Goal: Task Accomplishment & Management: Use online tool/utility

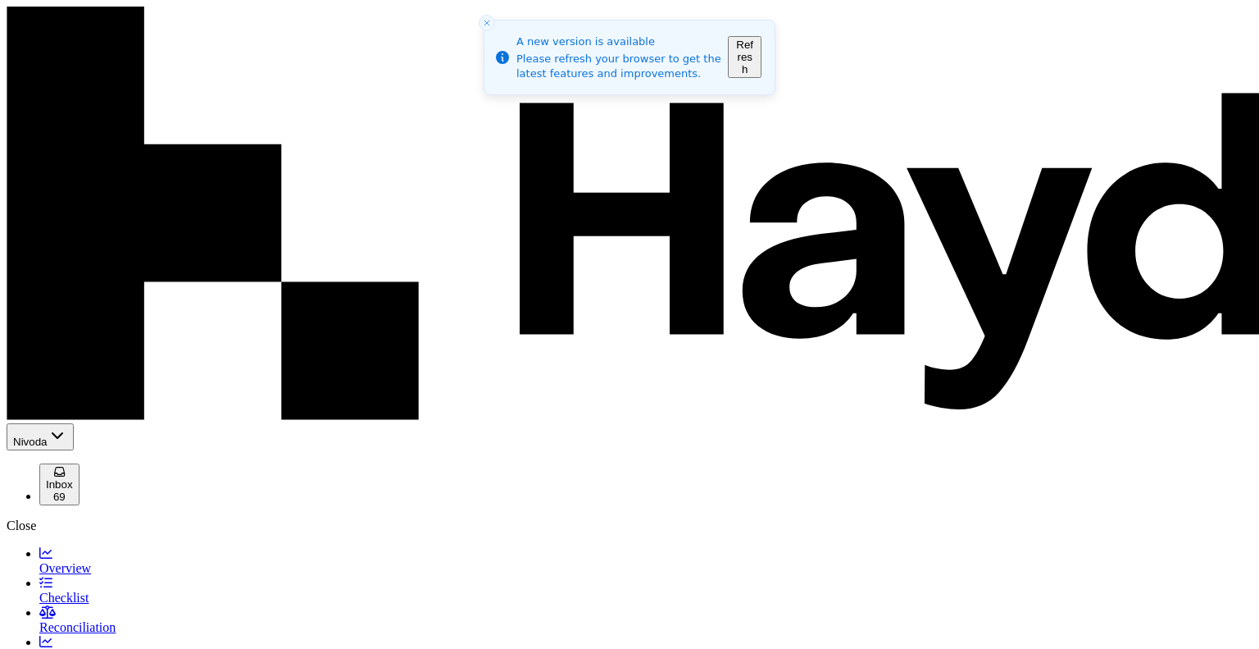
click at [59, 590] on span "Checklist" at bounding box center [63, 597] width 49 height 14
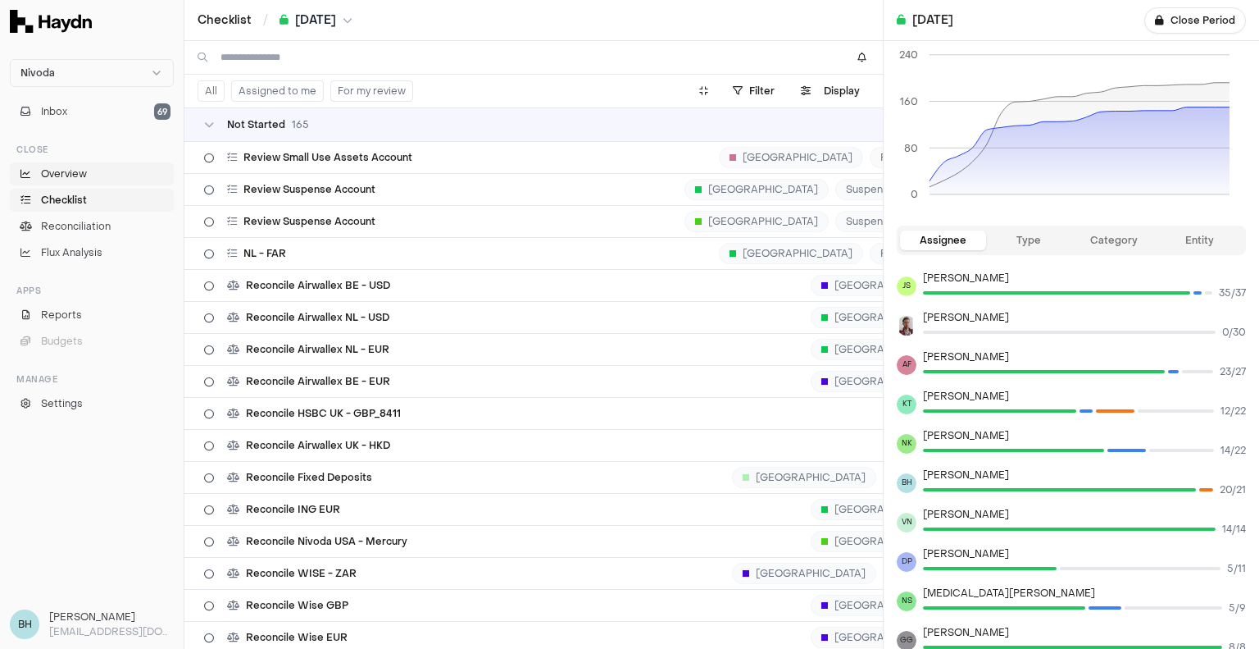
click at [74, 176] on span "Overview" at bounding box center [64, 173] width 46 height 15
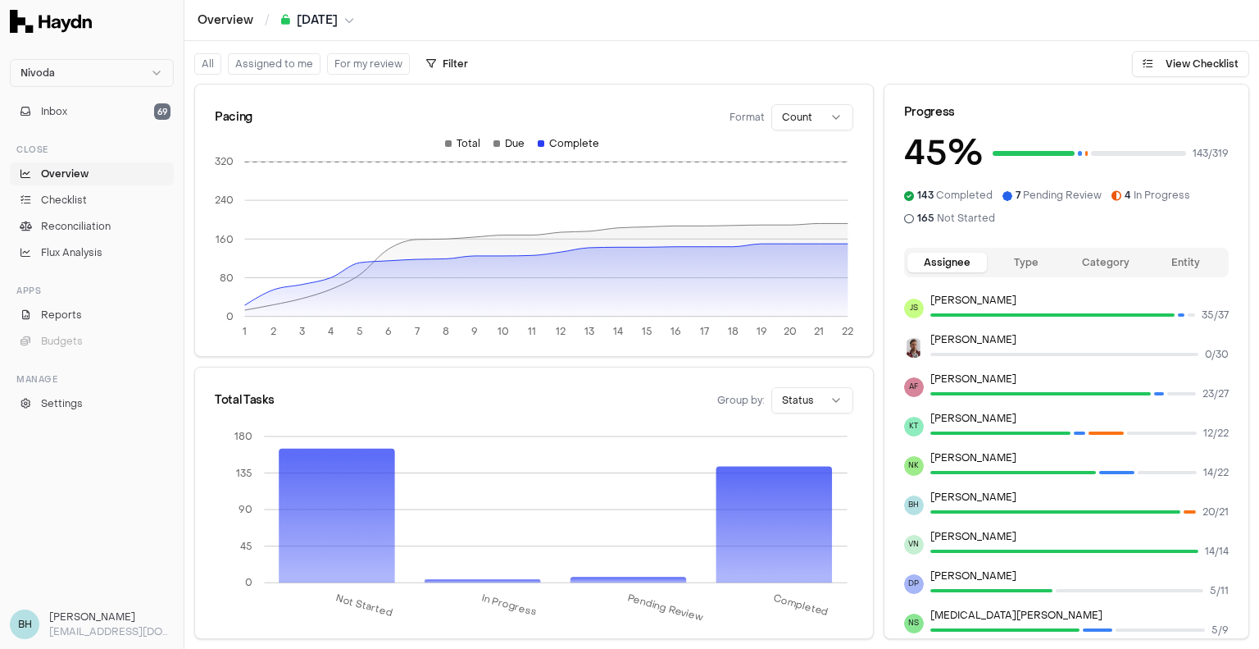
click at [75, 189] on li "Checklist" at bounding box center [92, 200] width 164 height 23
click at [75, 198] on span "Checklist" at bounding box center [64, 200] width 46 height 15
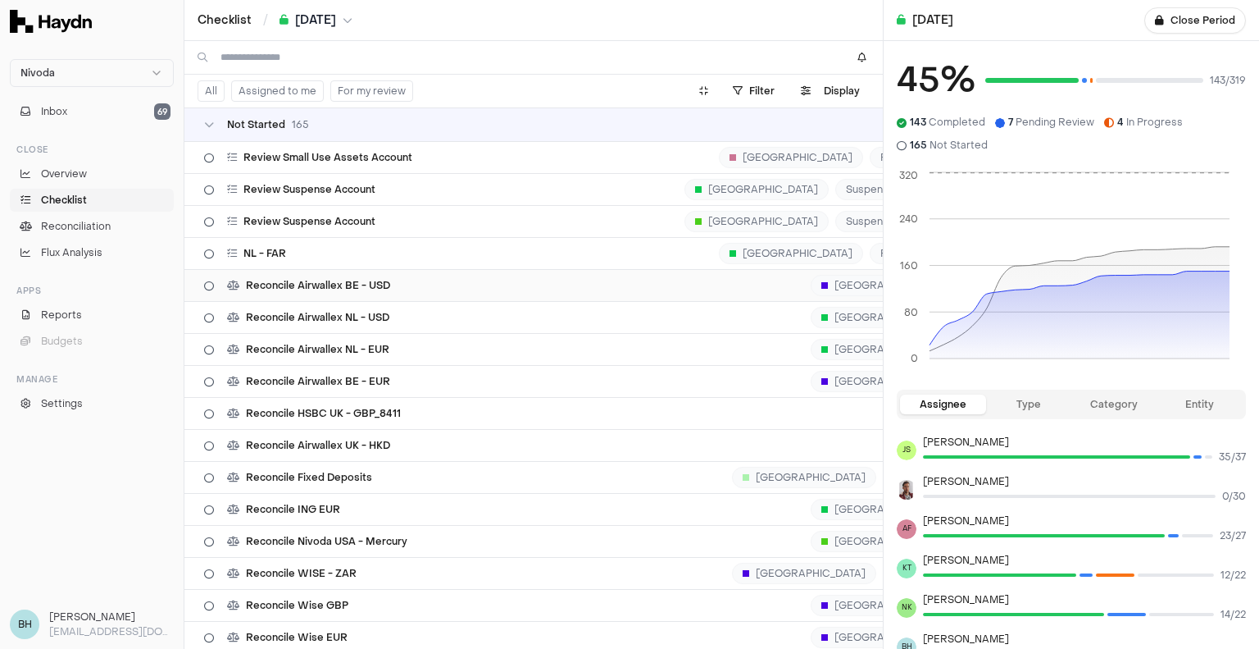
click at [394, 283] on div "Reconcile Airwallex BE - USD [GEOGRAPHIC_DATA] [DATE]" at bounding box center [644, 285] width 881 height 31
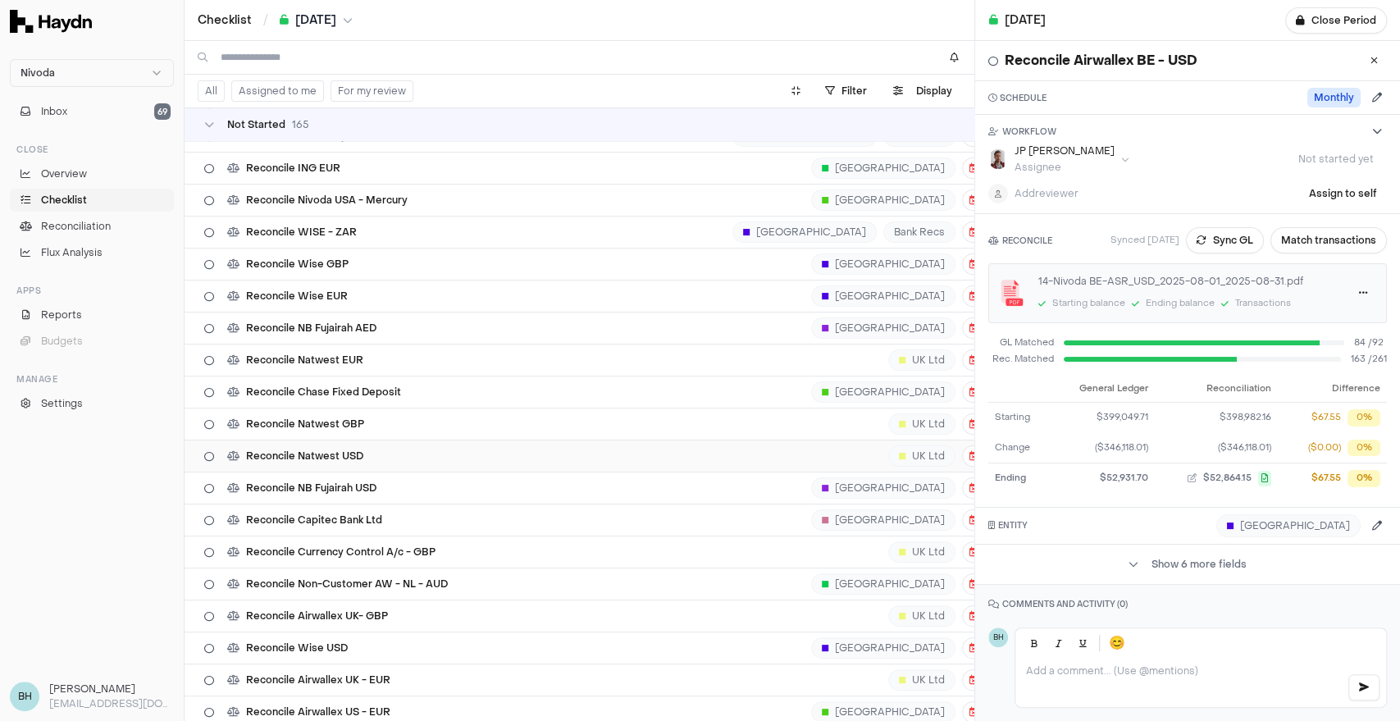
scroll to position [218, 0]
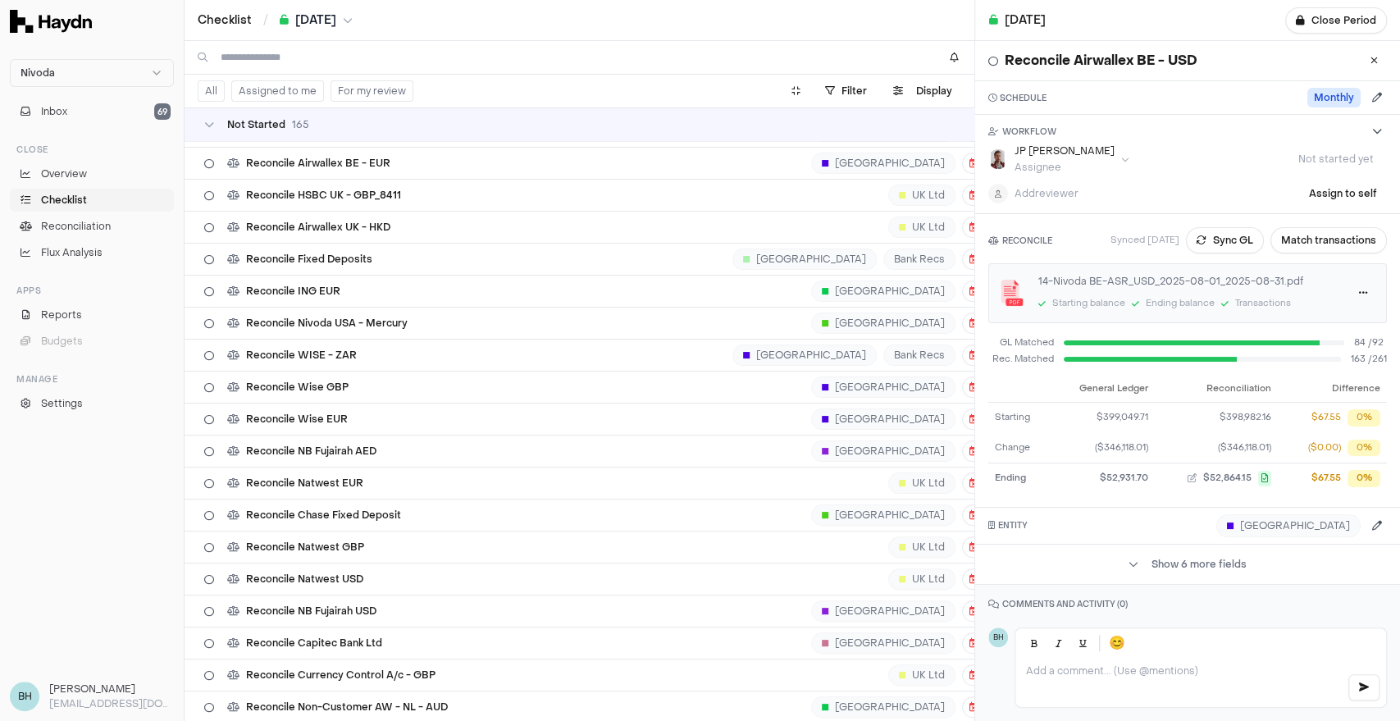
click at [349, 29] on div "Checklist / [DATE]" at bounding box center [579, 20] width 790 height 40
click at [351, 26] on button "[DATE]" at bounding box center [316, 20] width 73 height 16
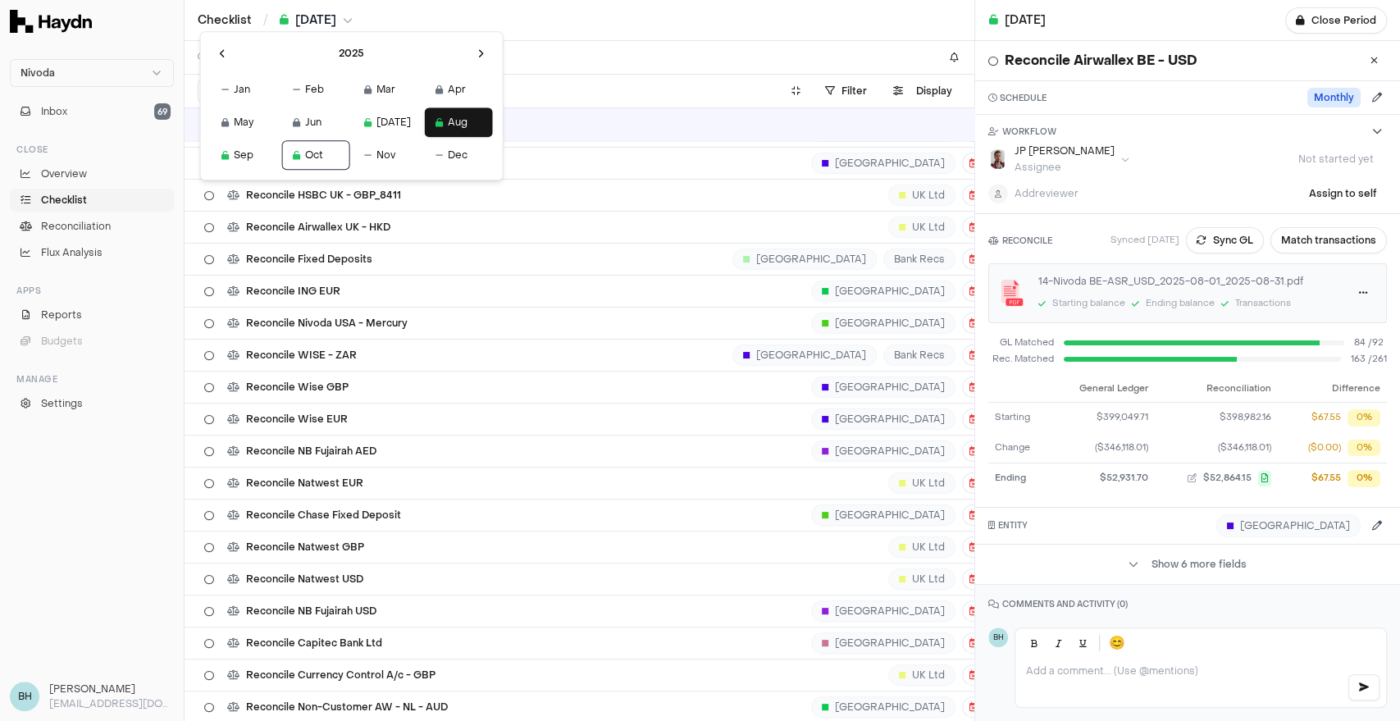
click at [530, 63] on html "Nivoda Inbox 69 Close Overview Checklist Reconciliation Flux Analysis Apps Repo…" at bounding box center [700, 360] width 1400 height 721
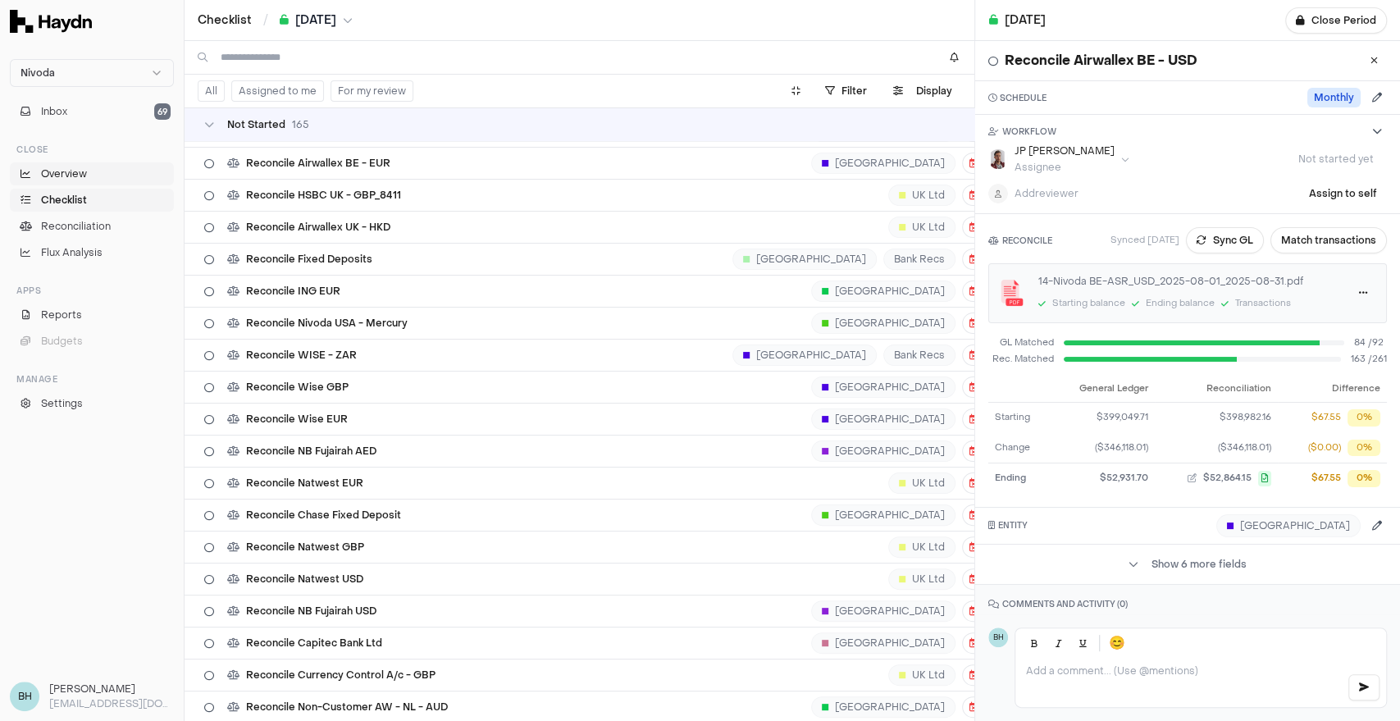
click at [93, 174] on link "Overview" at bounding box center [92, 173] width 164 height 23
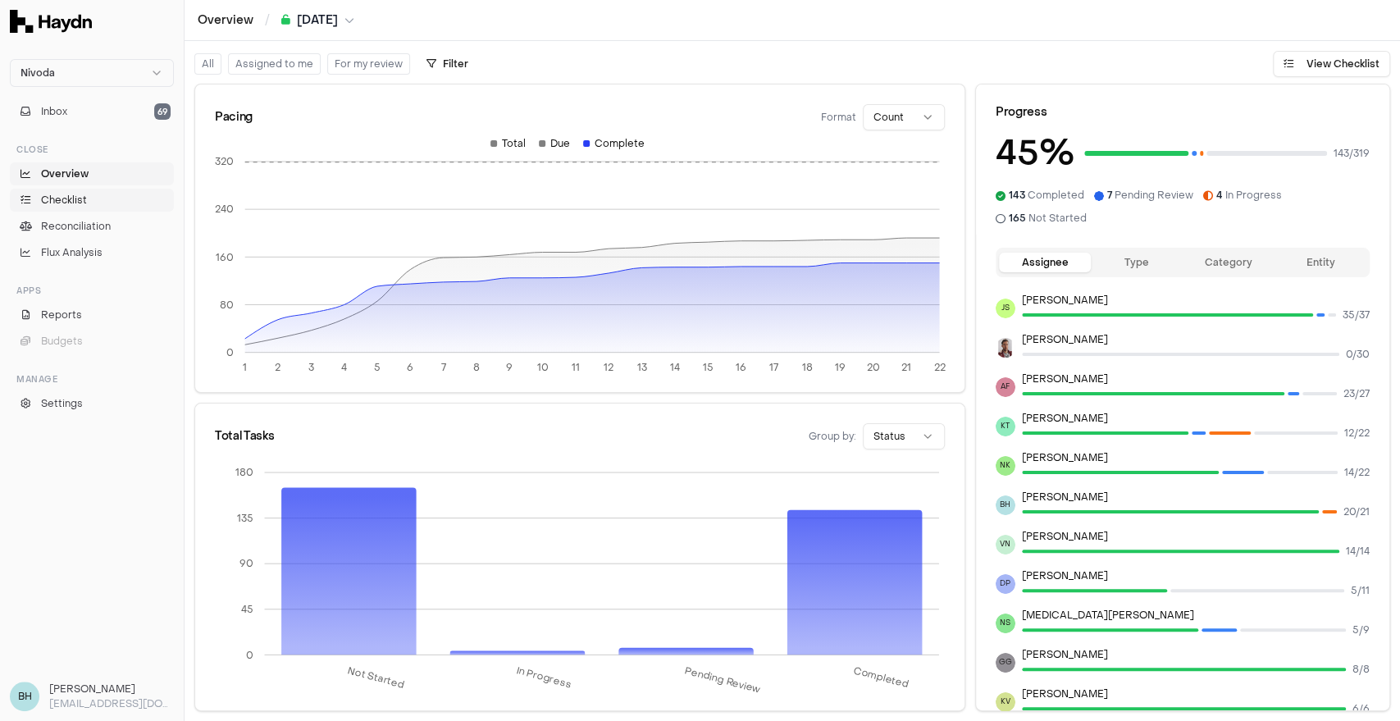
click at [95, 205] on link "Checklist" at bounding box center [92, 200] width 164 height 23
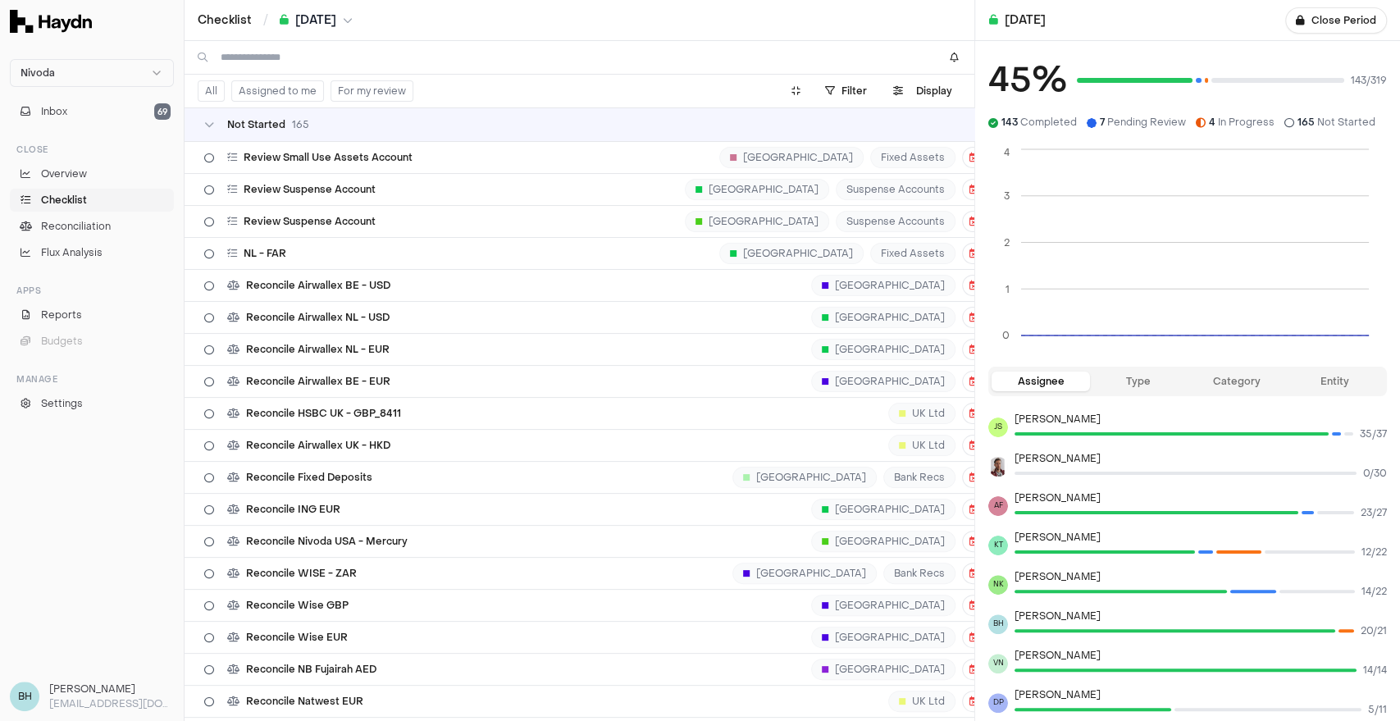
click at [353, 21] on icon "breadcrumb" at bounding box center [348, 21] width 10 height 10
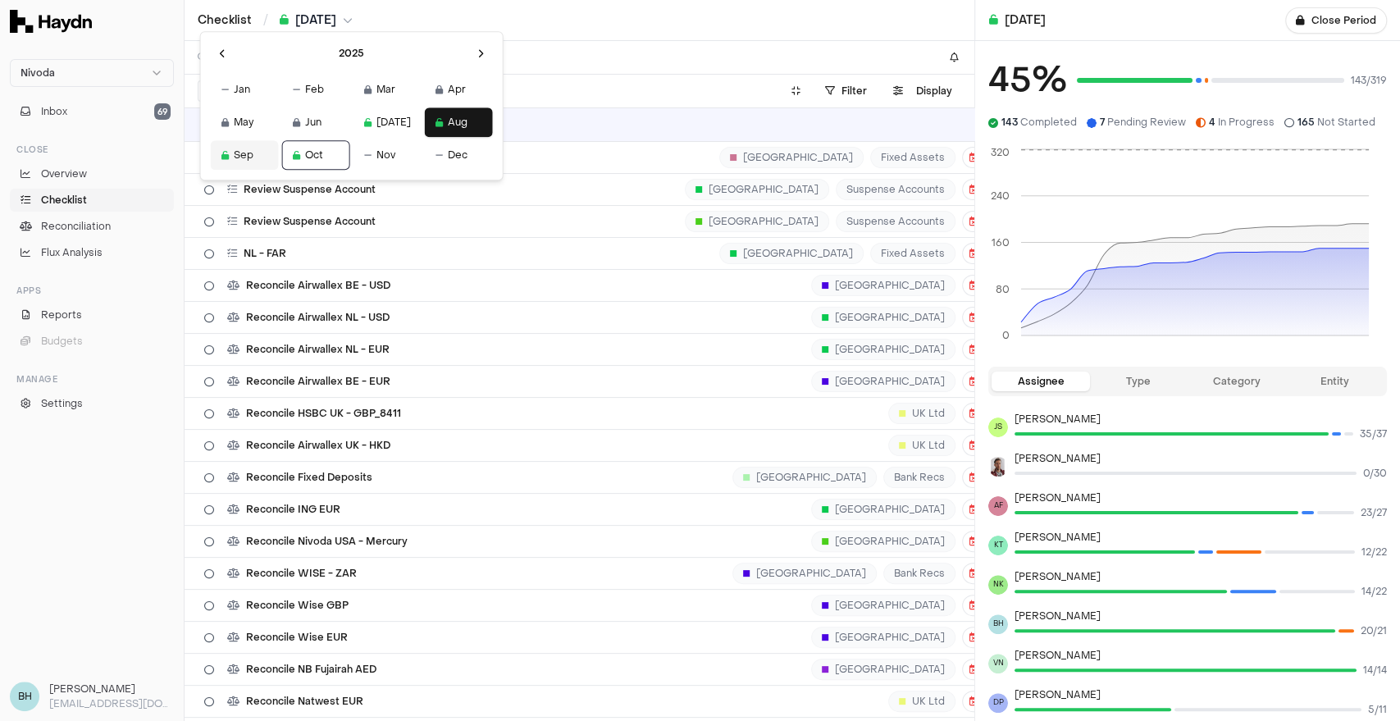
click at [226, 162] on button "Sep" at bounding box center [245, 155] width 68 height 30
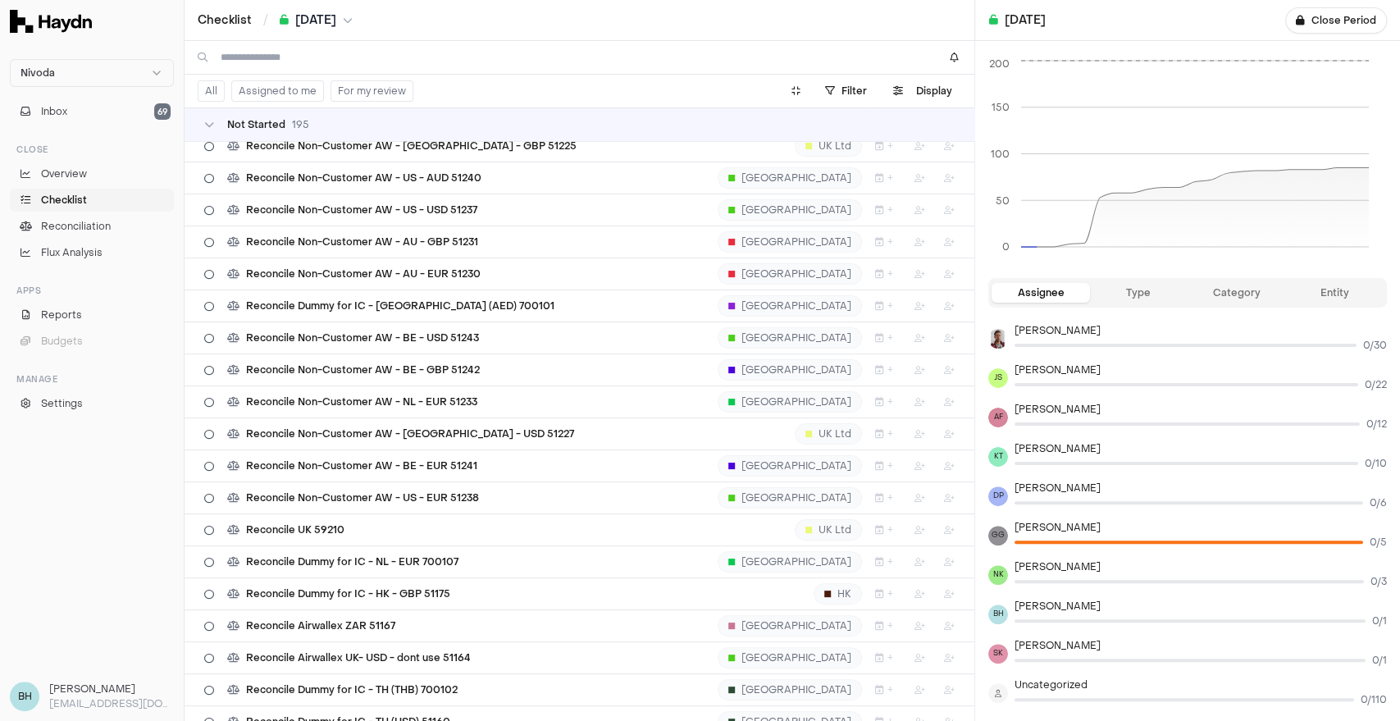
scroll to position [5863, 0]
